Goal: Task Accomplishment & Management: Use online tool/utility

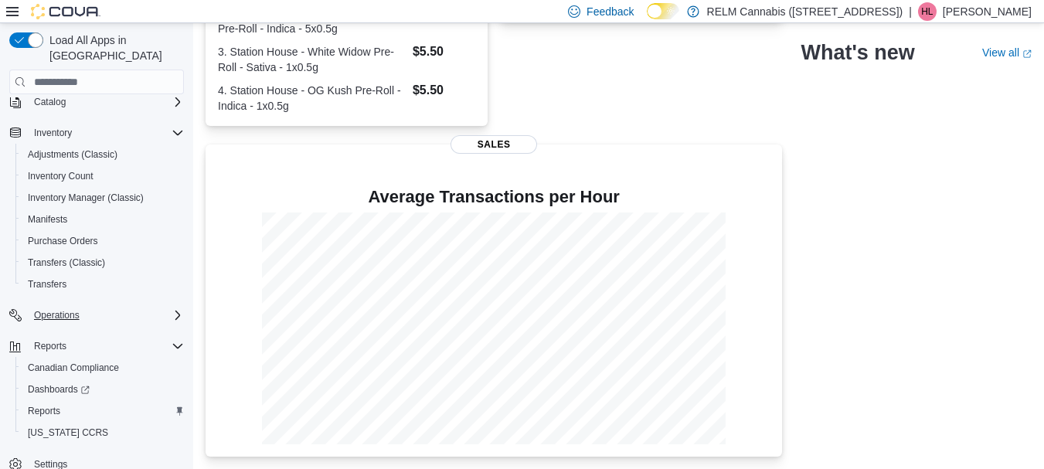
scroll to position [425, 0]
click at [46, 405] on span "Reports" at bounding box center [44, 411] width 32 height 12
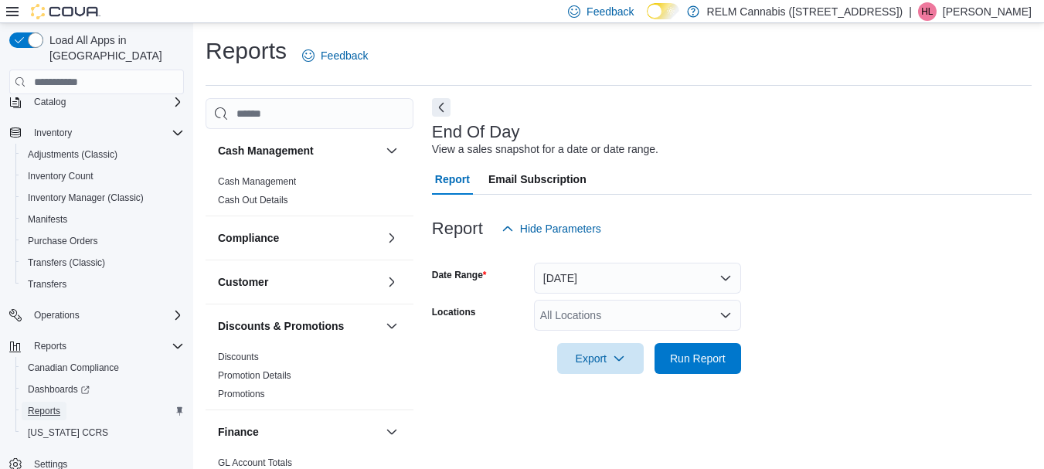
scroll to position [25, 0]
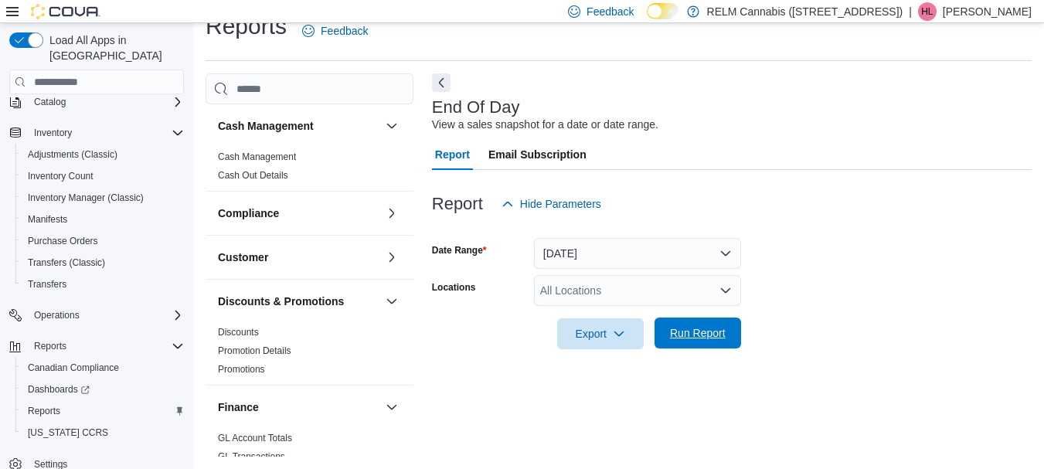
click at [721, 331] on span "Run Report" at bounding box center [698, 332] width 56 height 15
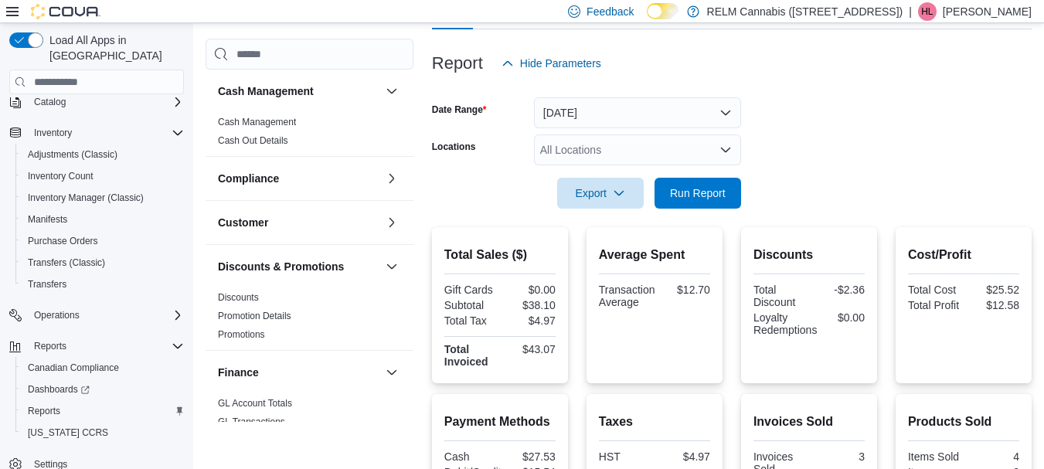
scroll to position [158, 0]
